Goal: Task Accomplishment & Management: Manage account settings

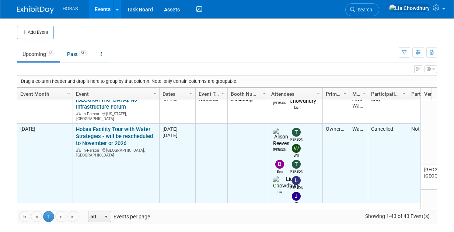
scroll to position [307, 0]
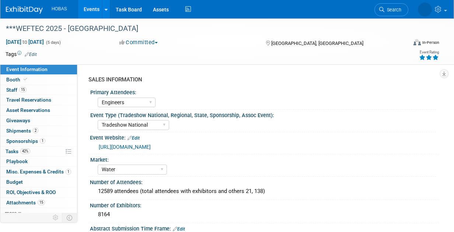
select select "Engineers"
select select "Tradeshow National"
select select "Water"
select select "Exhibiting and Sponsoring"
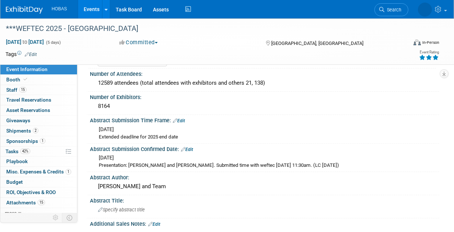
scroll to position [111, 0]
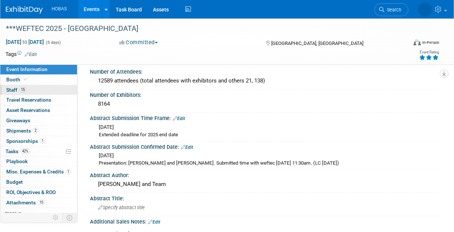
click at [21, 91] on span "15" at bounding box center [22, 90] width 7 height 6
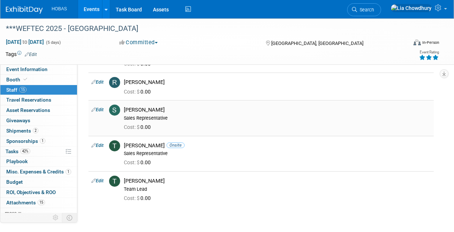
scroll to position [405, 0]
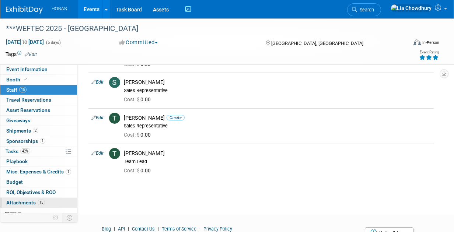
click at [25, 200] on span "Attachments 15" at bounding box center [25, 203] width 39 height 6
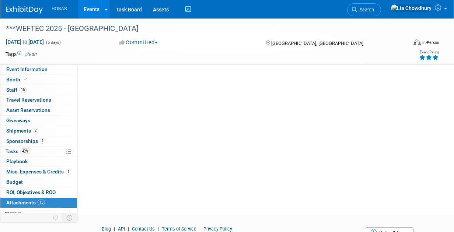
scroll to position [0, 0]
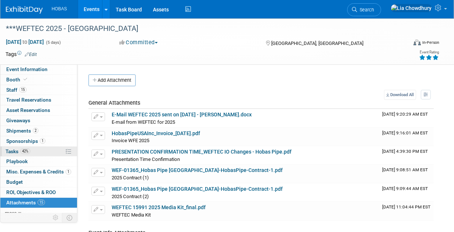
click at [14, 152] on span "Tasks 42%" at bounding box center [18, 152] width 25 height 6
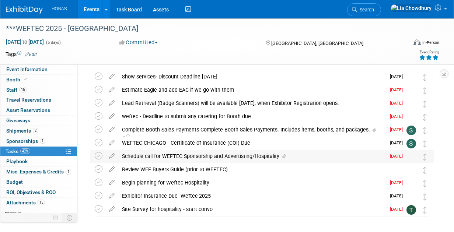
scroll to position [37, 0]
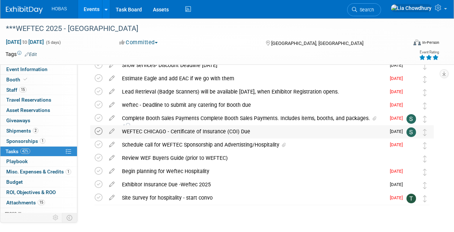
click at [98, 130] on icon at bounding box center [99, 132] width 8 height 8
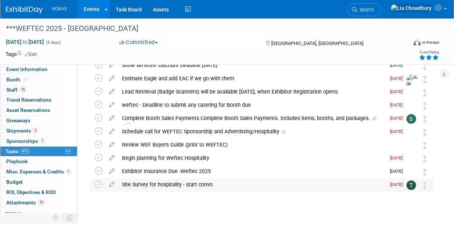
click at [99, 179] on td at bounding box center [100, 184] width 11 height 13
click at [98, 185] on icon at bounding box center [99, 185] width 8 height 8
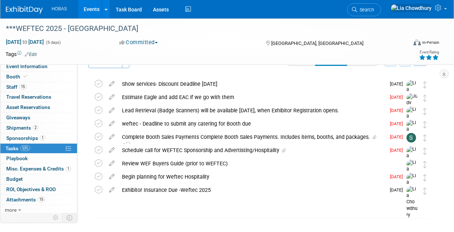
scroll to position [28, 0]
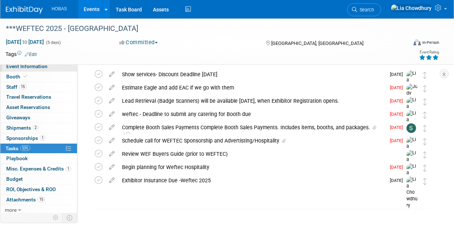
click at [35, 66] on span "Event Information" at bounding box center [26, 66] width 41 height 6
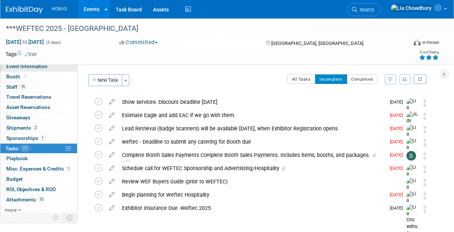
select select "Engineers"
select select "Tradeshow National"
select select "Water"
select select "Exhibiting and Sponsoring"
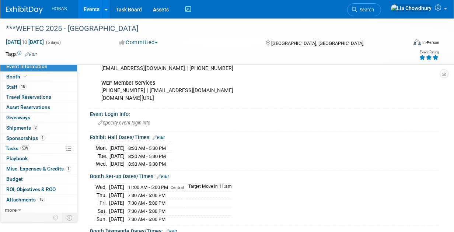
scroll to position [958, 0]
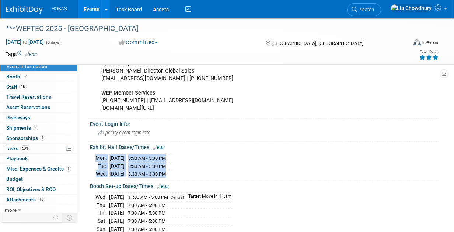
drag, startPoint x: 95, startPoint y: 146, endPoint x: 184, endPoint y: 164, distance: 90.6
click at [184, 164] on div "Mon. Sep 29, 2025 8:30 AM - 5:30 PM Tue. Sep 30, 2025 8:30 AM - 5:30 PM" at bounding box center [264, 164] width 349 height 28
copy div "Mon. Sep 29, 2025 8:30 AM - 5:30 PM Tue. Sep 30, 2025 8:30 AM - 5:30 PM Wed. Oc…"
